Goal: Use online tool/utility: Utilize a website feature to perform a specific function

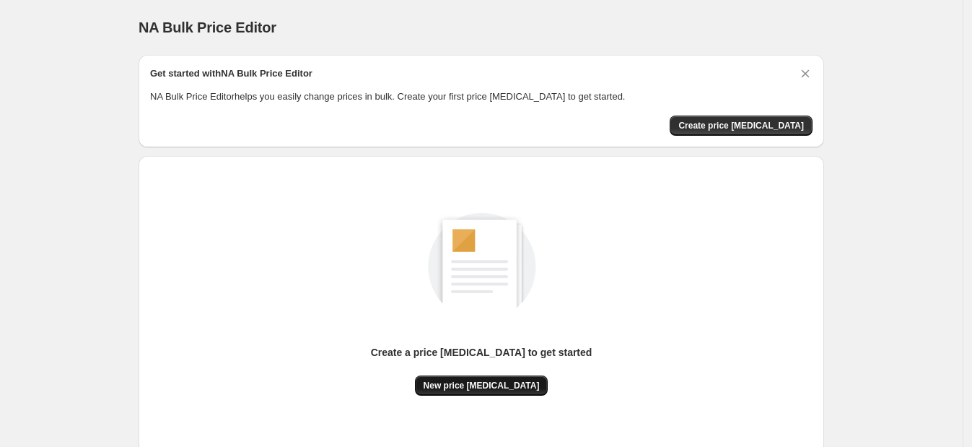
click at [528, 375] on button "New price [MEDICAL_DATA]" at bounding box center [482, 385] width 134 height 20
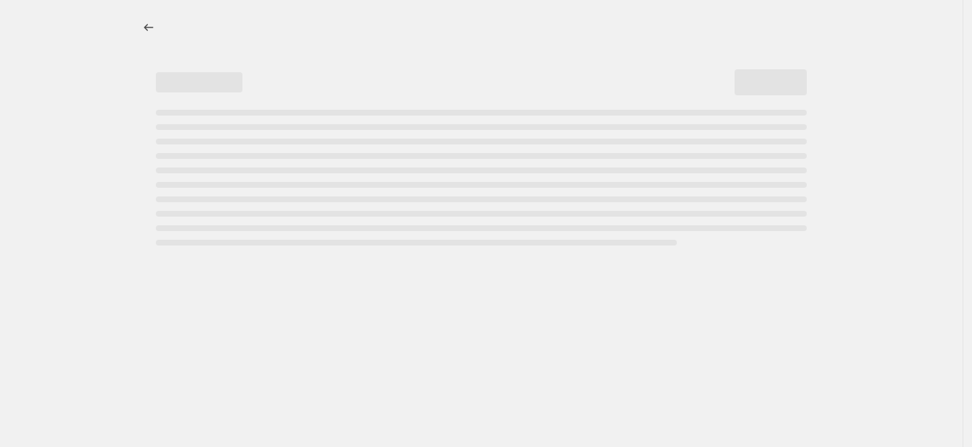
select select "percentage"
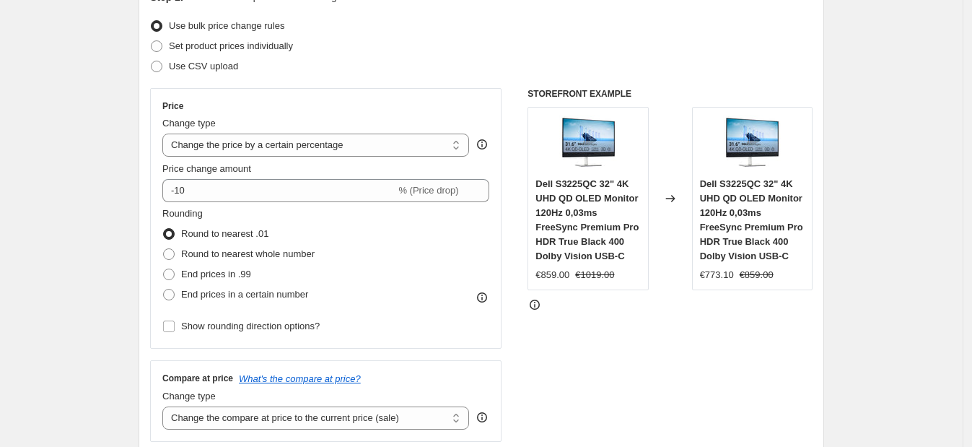
scroll to position [180, 0]
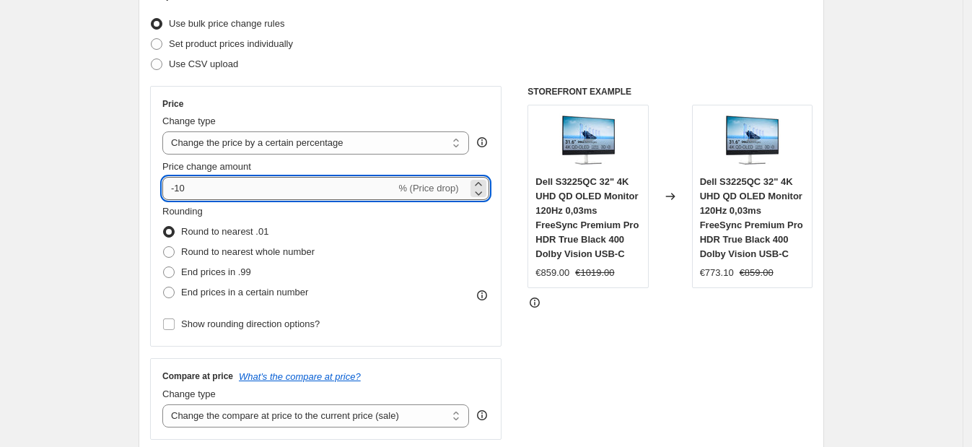
click at [314, 196] on input "-10" at bounding box center [278, 188] width 233 height 23
type input "-1"
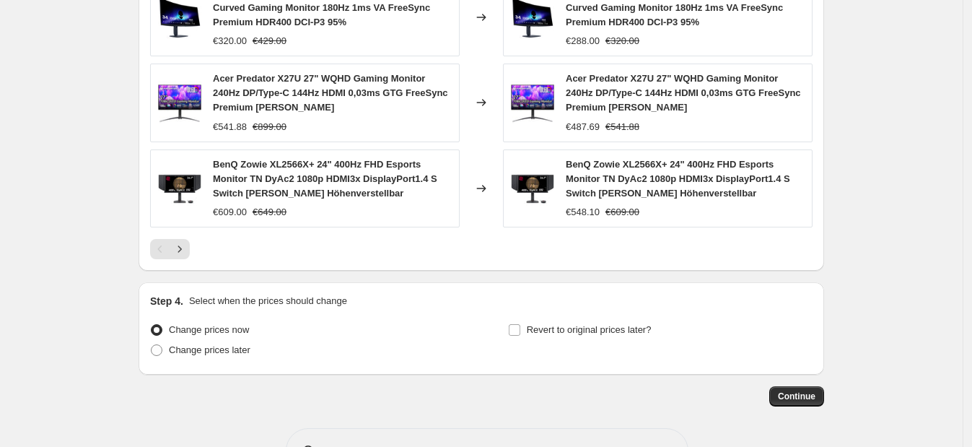
scroll to position [1090, 0]
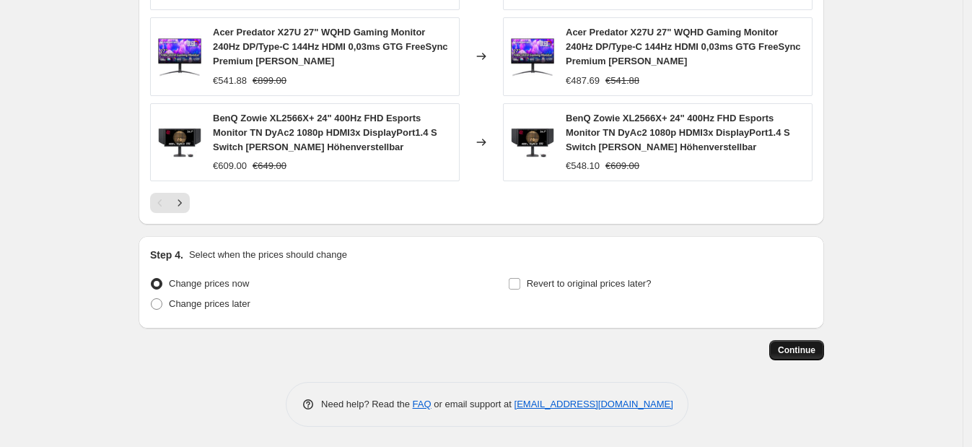
type input "-40"
click at [807, 344] on span "Continue" at bounding box center [797, 350] width 38 height 12
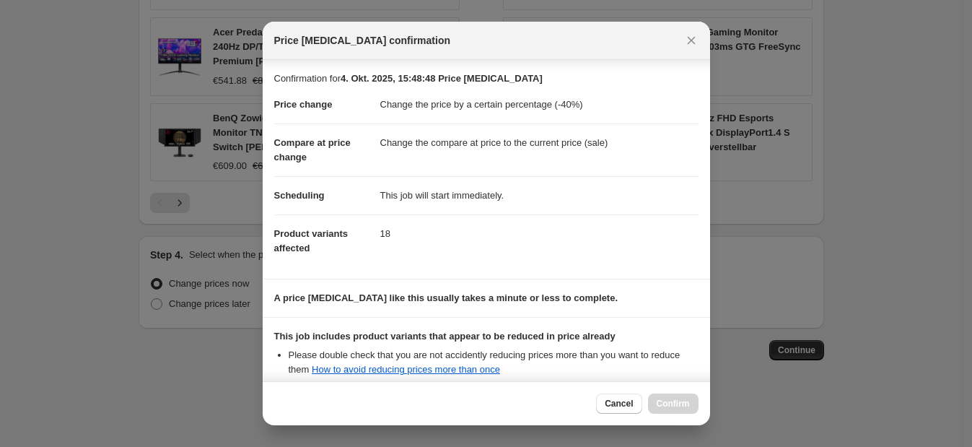
scroll to position [159, 0]
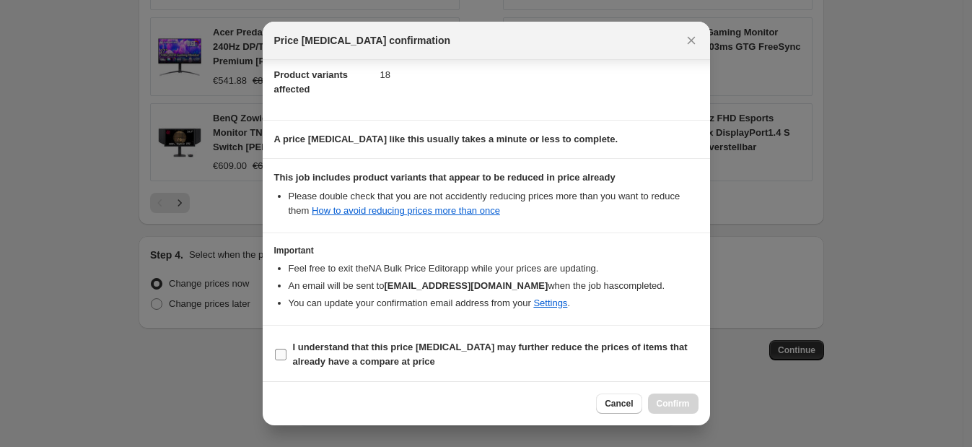
click at [564, 341] on b "I understand that this price [MEDICAL_DATA] may further reduce the prices of it…" at bounding box center [490, 353] width 395 height 25
click at [287, 349] on input "I understand that this price [MEDICAL_DATA] may further reduce the prices of it…" at bounding box center [281, 355] width 12 height 12
checkbox input "true"
click at [693, 401] on button "Confirm" at bounding box center [673, 403] width 51 height 20
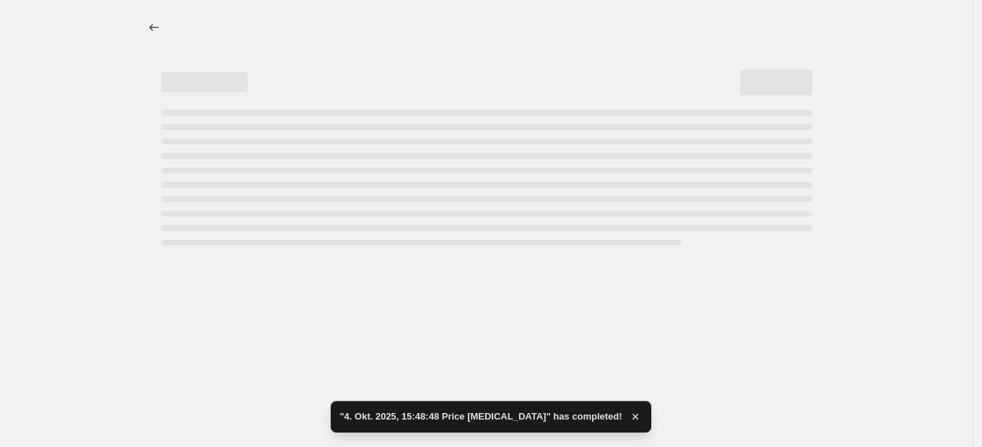
select select "percentage"
